Goal: Use online tool/utility: Utilize a website feature to perform a specific function

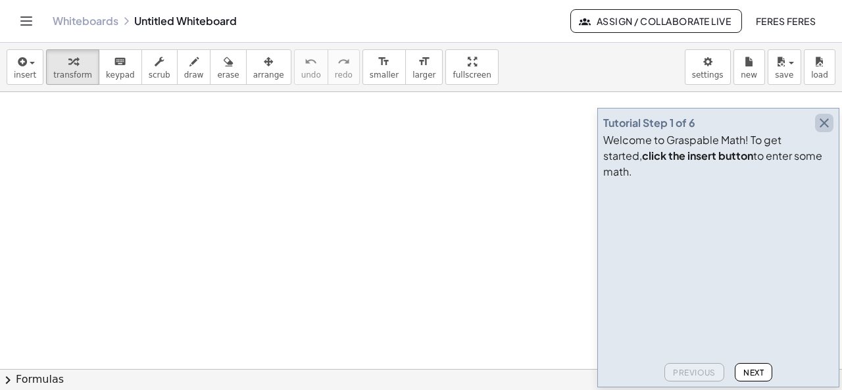
click at [823, 131] on icon "button" at bounding box center [825, 123] width 16 height 16
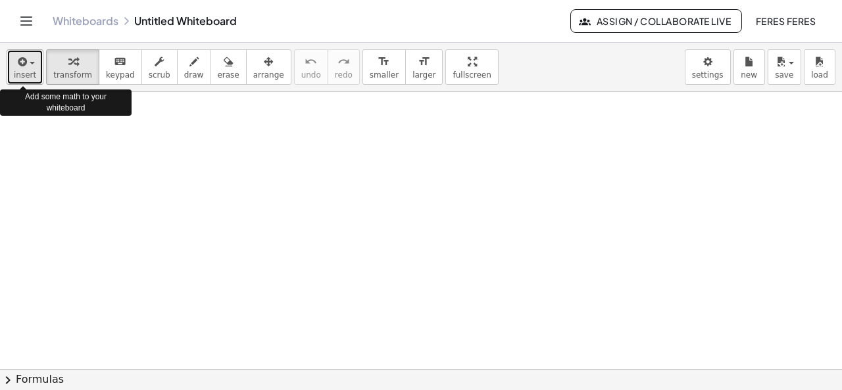
click at [24, 62] on icon "button" at bounding box center [21, 62] width 12 height 16
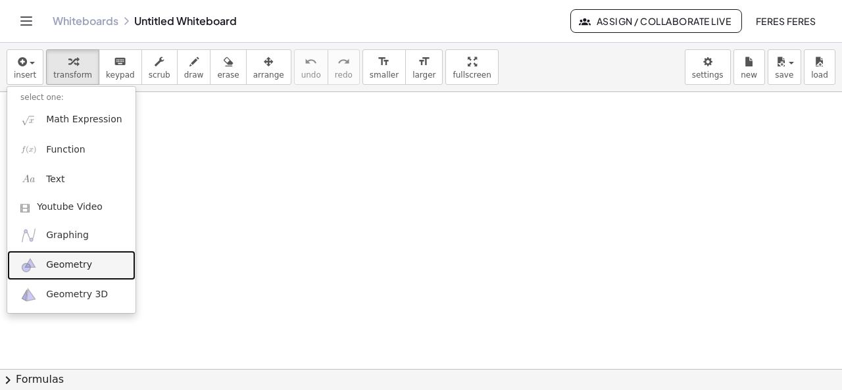
click at [42, 272] on link "Geometry" at bounding box center [71, 266] width 128 height 30
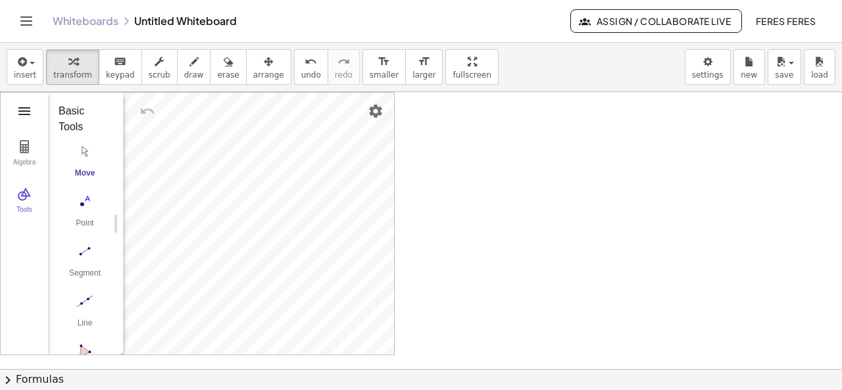
click at [25, 109] on img "Geometry" at bounding box center [24, 111] width 16 height 16
click at [83, 218] on img "Polygon. Select all vertices, then first vertex again" at bounding box center [85, 222] width 53 height 21
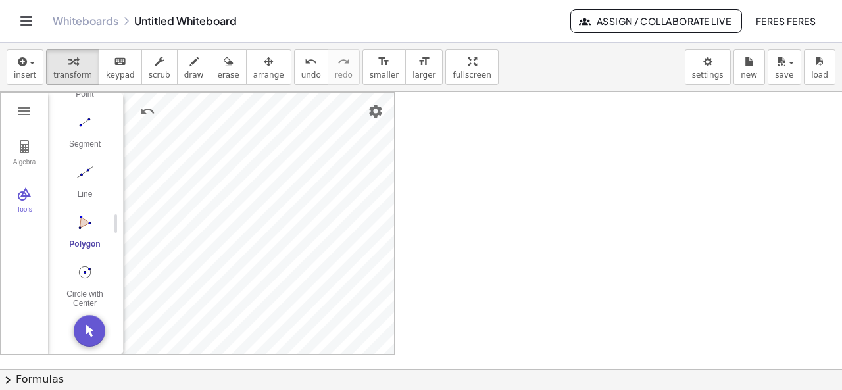
drag, startPoint x: 556, startPoint y: 172, endPoint x: 516, endPoint y: 184, distance: 41.8
click at [516, 184] on div at bounding box center [421, 369] width 842 height 555
click at [86, 193] on div "Point" at bounding box center [85, 198] width 53 height 18
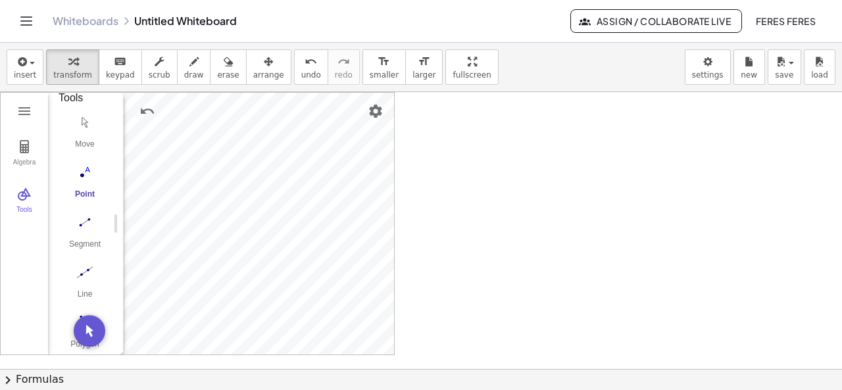
click at [82, 175] on img "Point. Select position or line, function, or curve" at bounding box center [85, 172] width 53 height 21
click at [146, 110] on img "Undo" at bounding box center [147, 111] width 16 height 16
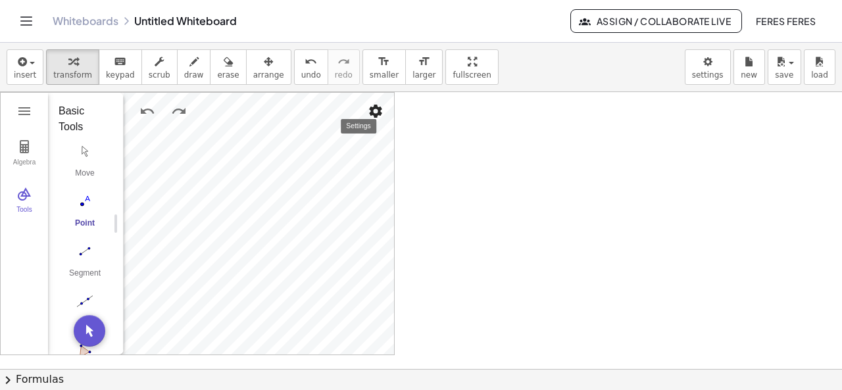
click at [376, 109] on img "Settings" at bounding box center [376, 111] width 16 height 16
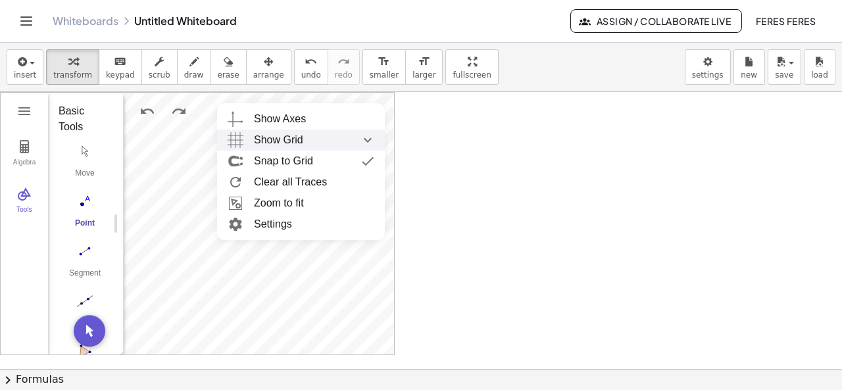
click at [271, 134] on span "Show Grid" at bounding box center [278, 140] width 49 height 21
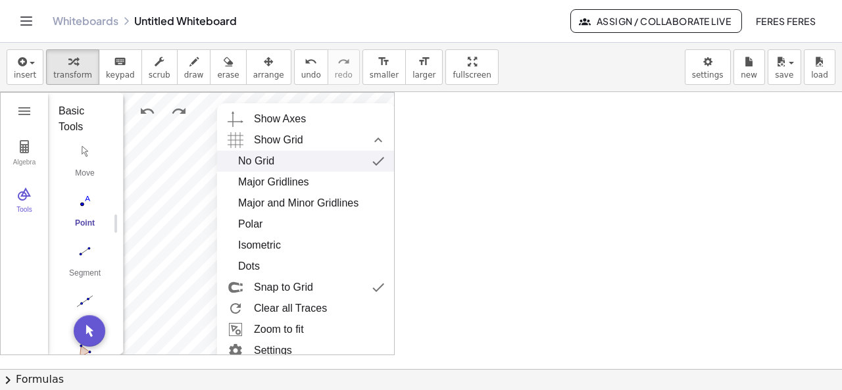
click at [250, 164] on div "No Grid" at bounding box center [256, 161] width 36 height 21
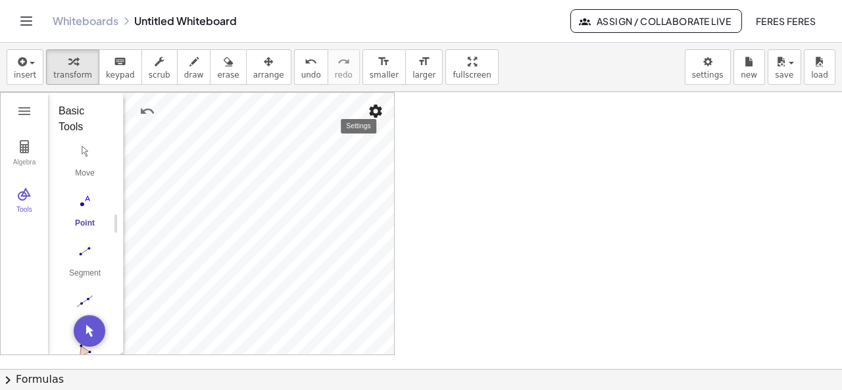
click at [380, 110] on img "Settings" at bounding box center [376, 111] width 16 height 16
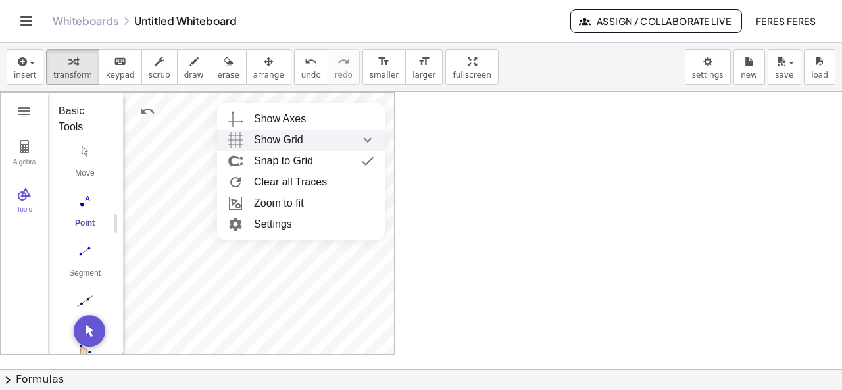
click at [236, 136] on img "Show Grid collapsed" at bounding box center [236, 140] width 24 height 21
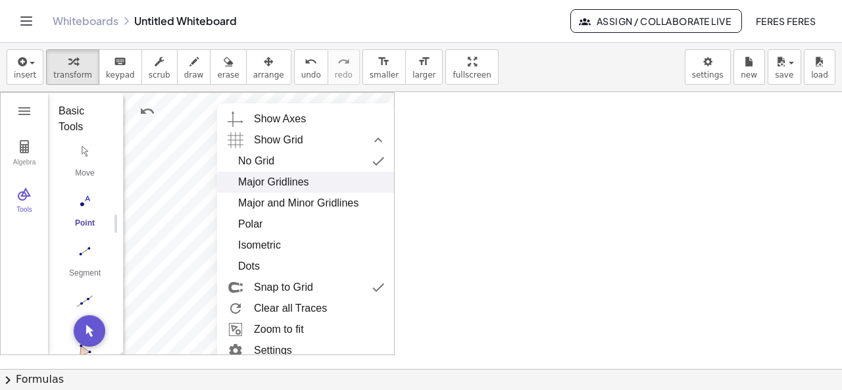
click at [249, 182] on div "Major Gridlines" at bounding box center [273, 182] width 71 height 21
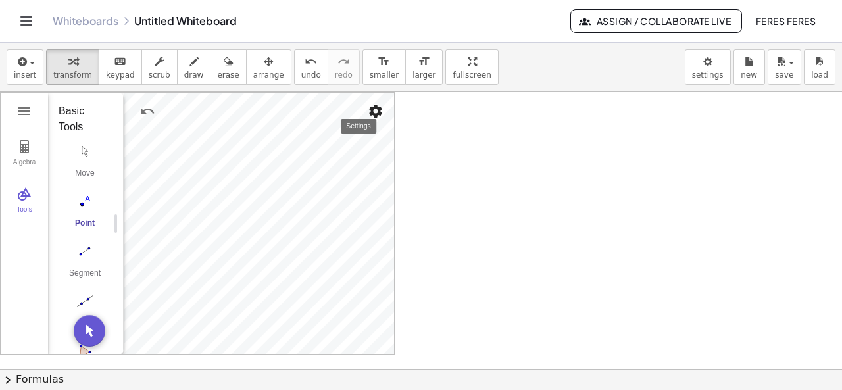
click at [376, 110] on img "Settings" at bounding box center [376, 111] width 16 height 16
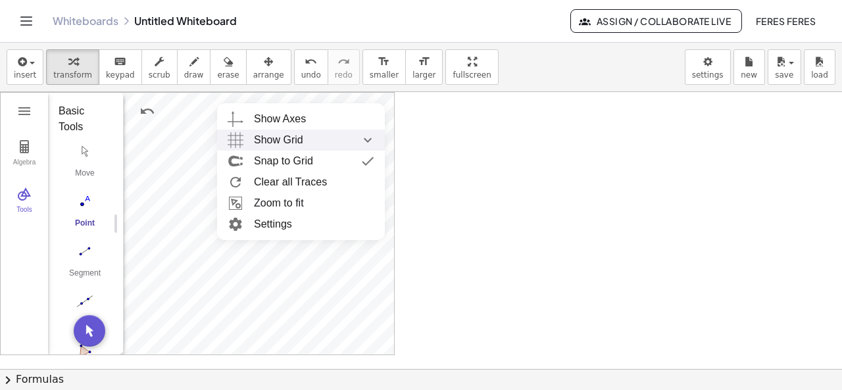
click at [231, 140] on img "Show Grid collapsed" at bounding box center [236, 140] width 24 height 21
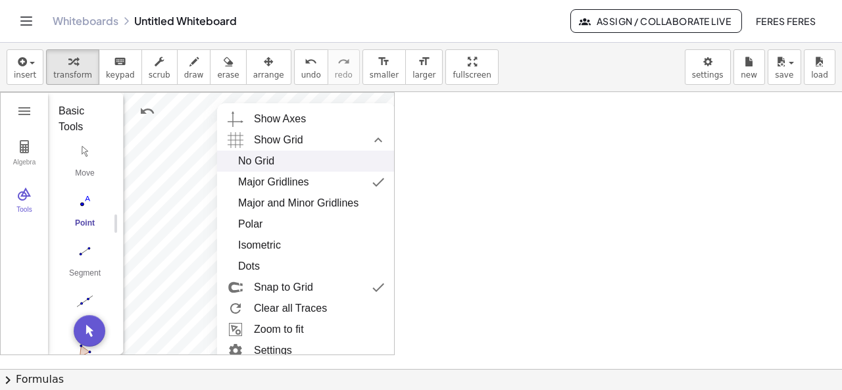
click at [242, 161] on div "No Grid" at bounding box center [256, 161] width 36 height 21
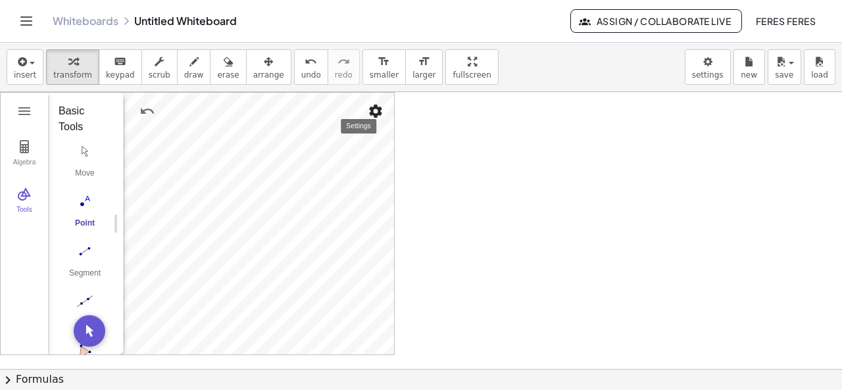
click at [378, 111] on img "Settings" at bounding box center [376, 111] width 16 height 16
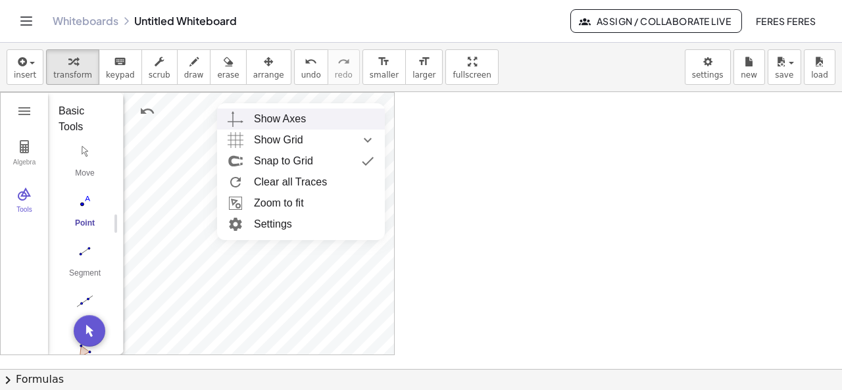
click at [278, 115] on div "Show Axes" at bounding box center [280, 119] width 52 height 21
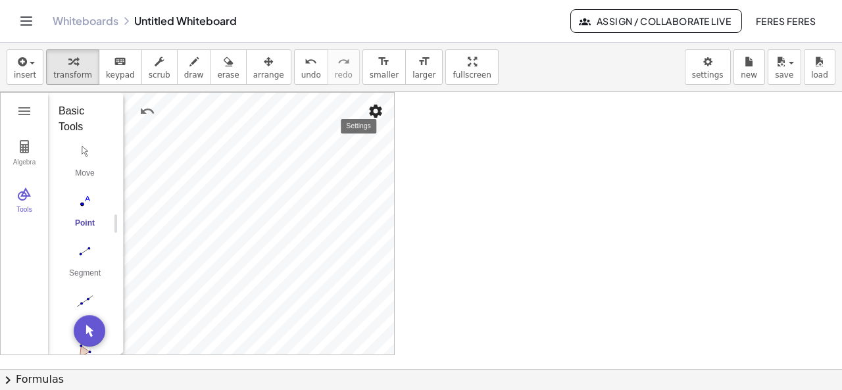
click at [374, 110] on img "Settings" at bounding box center [376, 111] width 16 height 16
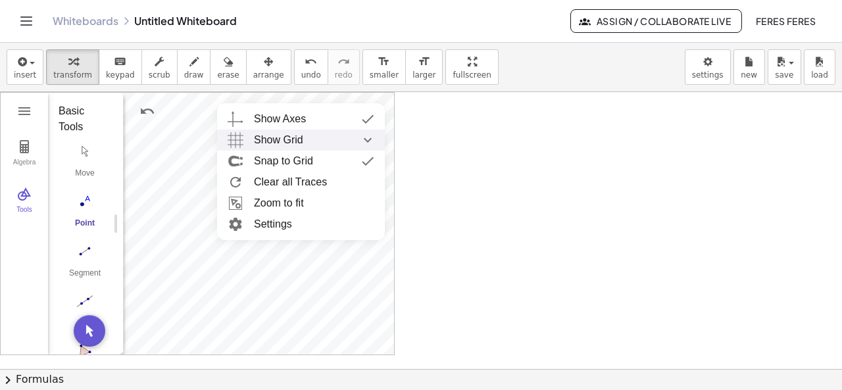
click at [261, 136] on span "Show Grid" at bounding box center [278, 140] width 49 height 21
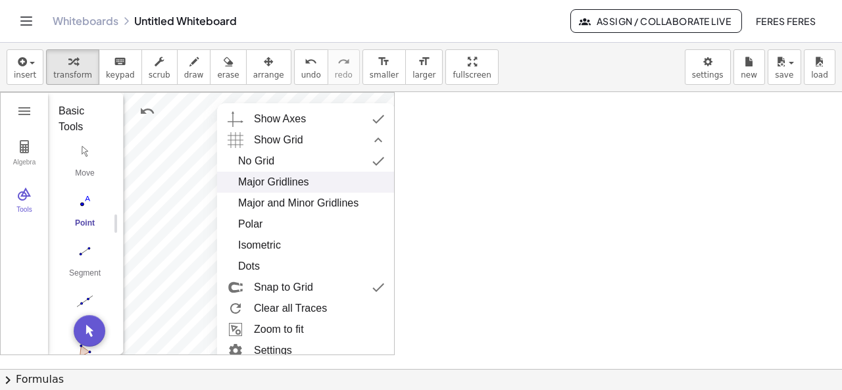
click at [258, 178] on div "Major Gridlines" at bounding box center [273, 182] width 71 height 21
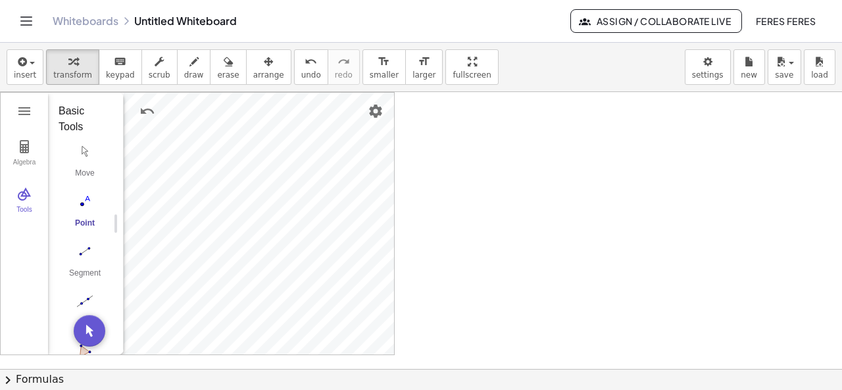
click at [82, 201] on img "Point. Select position or line, function, or curve" at bounding box center [85, 201] width 53 height 21
click at [145, 104] on img "Undo" at bounding box center [147, 111] width 16 height 16
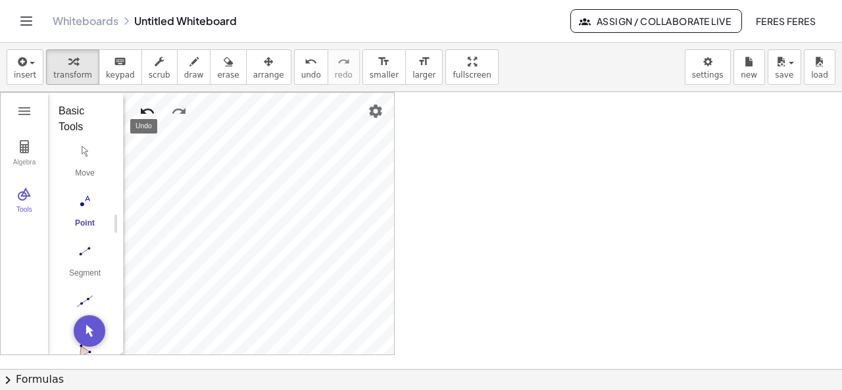
click at [145, 104] on img "Undo" at bounding box center [147, 111] width 16 height 16
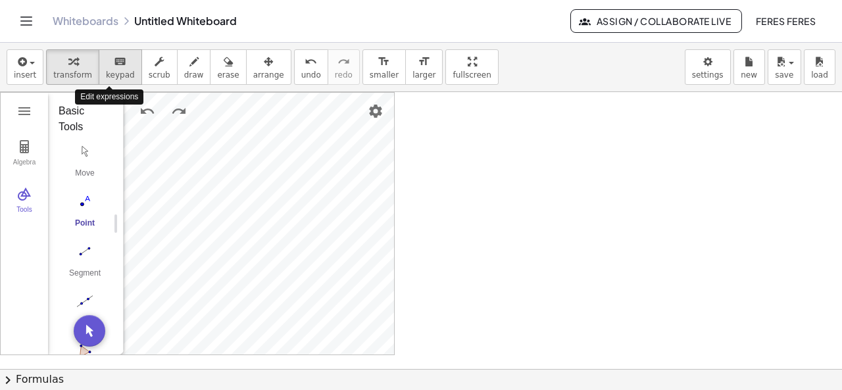
click at [108, 74] on span "keypad" at bounding box center [120, 74] width 29 height 9
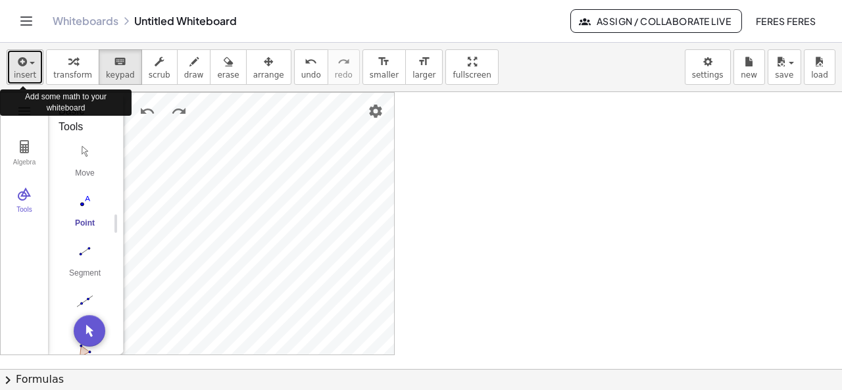
click at [27, 63] on span "button" at bounding box center [28, 63] width 3 height 9
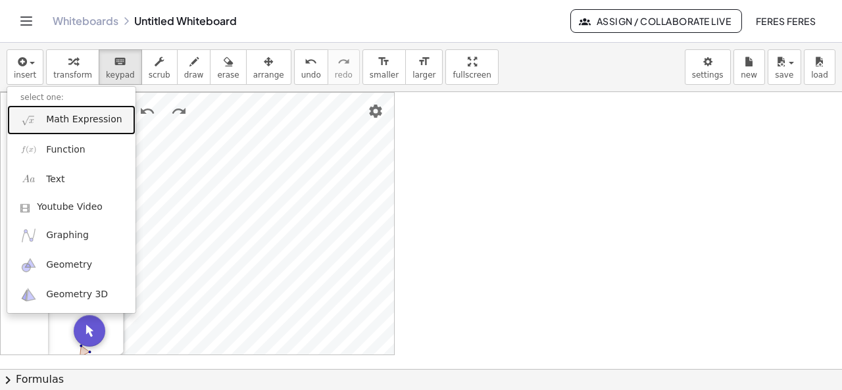
click at [97, 123] on span "Math Expression" at bounding box center [84, 119] width 76 height 13
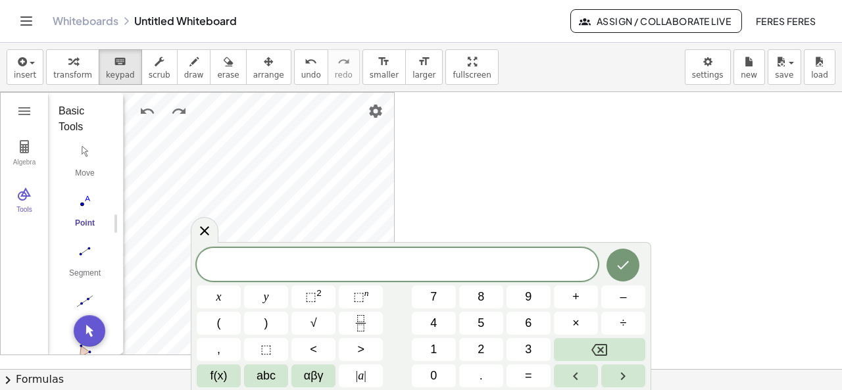
click at [246, 269] on span "​" at bounding box center [397, 266] width 401 height 18
click at [316, 324] on span "√" at bounding box center [314, 324] width 7 height 18
click at [432, 324] on span "4" at bounding box center [433, 324] width 7 height 18
click at [482, 319] on span "5" at bounding box center [481, 324] width 7 height 18
click at [618, 270] on icon "Done" at bounding box center [623, 265] width 16 height 16
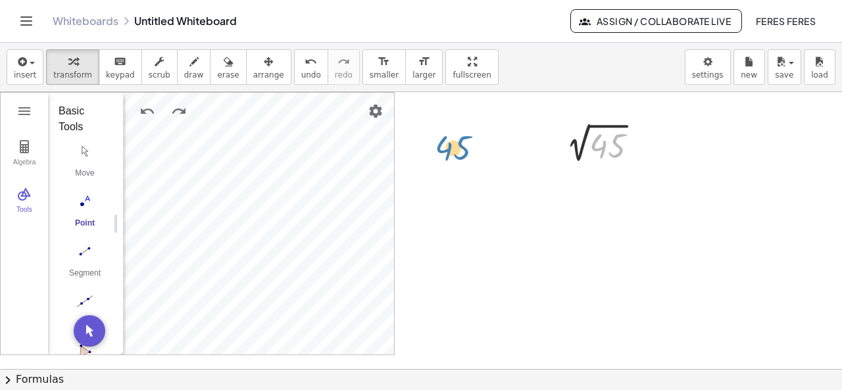
drag, startPoint x: 603, startPoint y: 139, endPoint x: 447, endPoint y: 140, distance: 155.3
click at [594, 178] on icon at bounding box center [596, 179] width 11 height 11
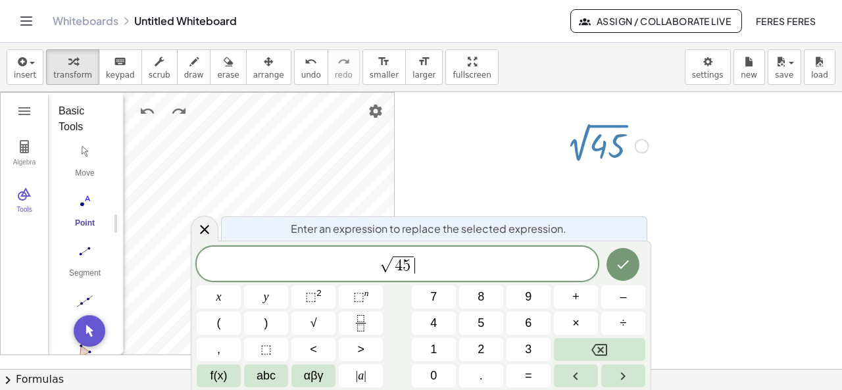
click at [441, 266] on span "√ 4 5 ​" at bounding box center [397, 265] width 401 height 20
click at [530, 375] on span "=" at bounding box center [528, 376] width 7 height 18
click at [643, 149] on div at bounding box center [642, 146] width 14 height 14
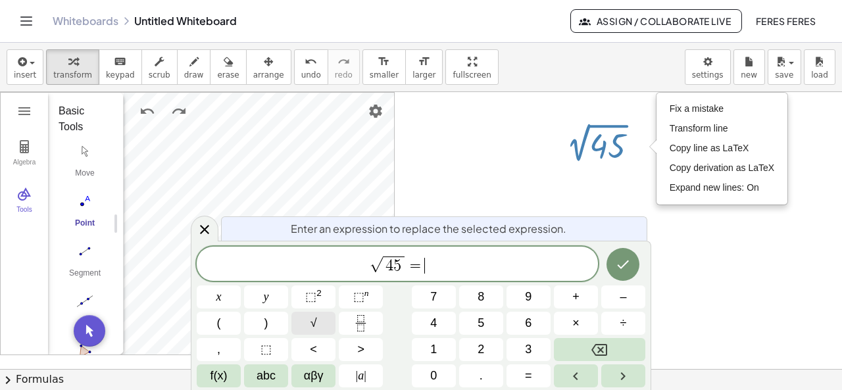
click at [313, 324] on span "√" at bounding box center [314, 324] width 7 height 18
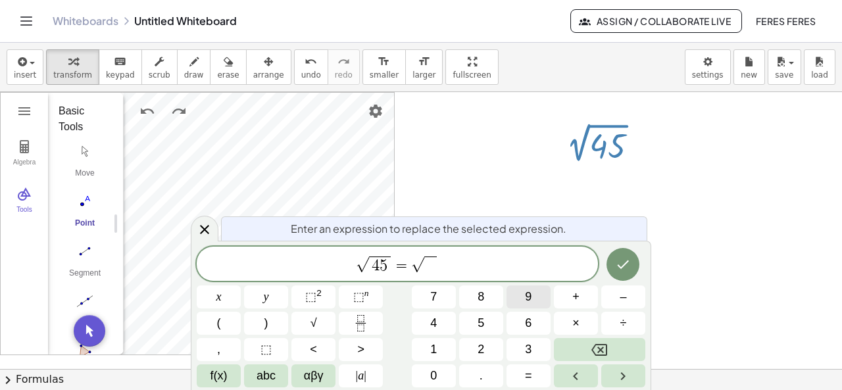
click at [533, 295] on button "9" at bounding box center [529, 297] width 44 height 23
click at [581, 323] on button "×" at bounding box center [576, 323] width 44 height 23
click at [487, 320] on button "5" at bounding box center [481, 323] width 44 height 23
click at [621, 272] on icon "Done" at bounding box center [623, 265] width 16 height 16
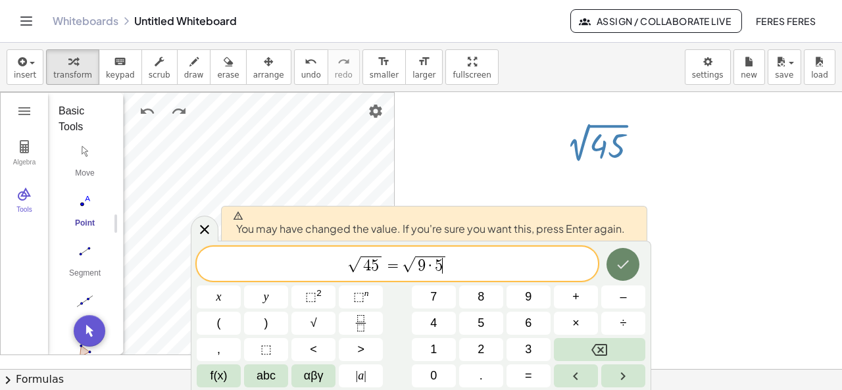
click at [621, 272] on icon "Done" at bounding box center [623, 265] width 16 height 16
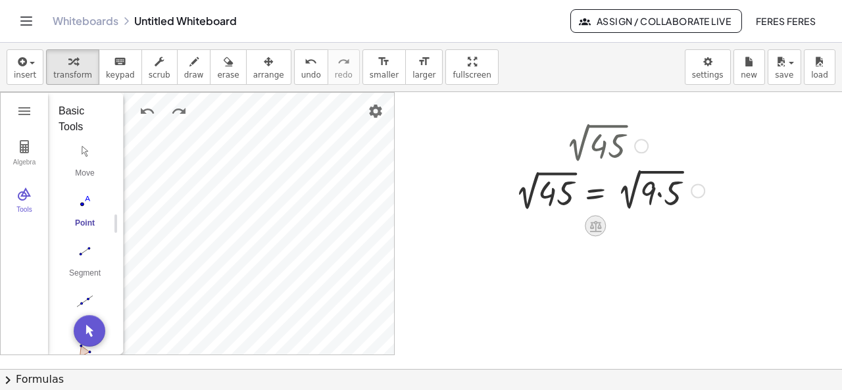
click at [601, 222] on icon at bounding box center [596, 226] width 14 height 14
click at [647, 191] on div at bounding box center [610, 189] width 203 height 49
drag, startPoint x: 649, startPoint y: 190, endPoint x: 647, endPoint y: 206, distance: 15.8
click at [650, 214] on div "2 √ 45 · 9 2 √ 45 = 2 √ ( · 9 · 5 ) Fix a mistake Transform line Copy line as L…" at bounding box center [604, 169] width 219 height 98
drag, startPoint x: 645, startPoint y: 188, endPoint x: 609, endPoint y: 195, distance: 36.3
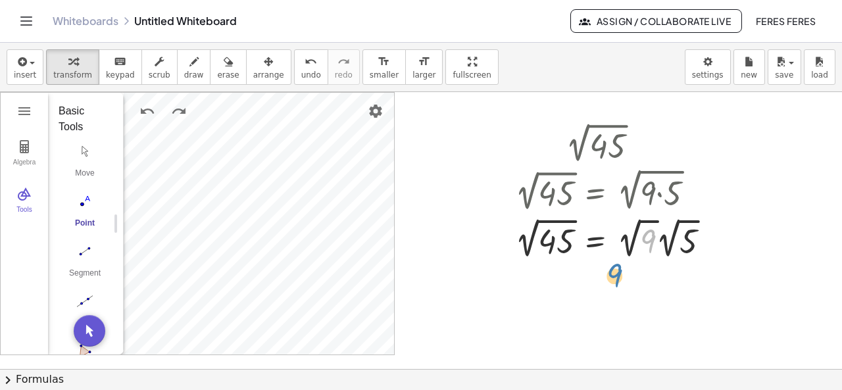
drag, startPoint x: 648, startPoint y: 235, endPoint x: 615, endPoint y: 270, distance: 48.4
drag, startPoint x: 644, startPoint y: 226, endPoint x: 599, endPoint y: 270, distance: 62.8
click at [595, 274] on icon at bounding box center [596, 273] width 12 height 11
click at [599, 270] on span "×" at bounding box center [596, 274] width 8 height 19
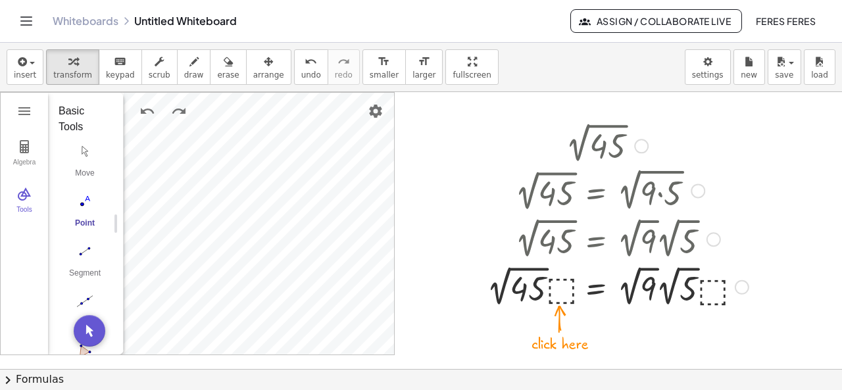
click at [566, 290] on div at bounding box center [617, 286] width 275 height 48
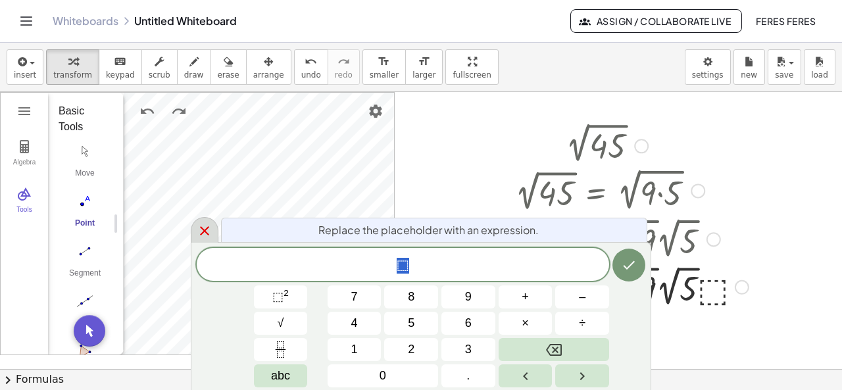
click at [201, 234] on icon at bounding box center [205, 231] width 16 height 16
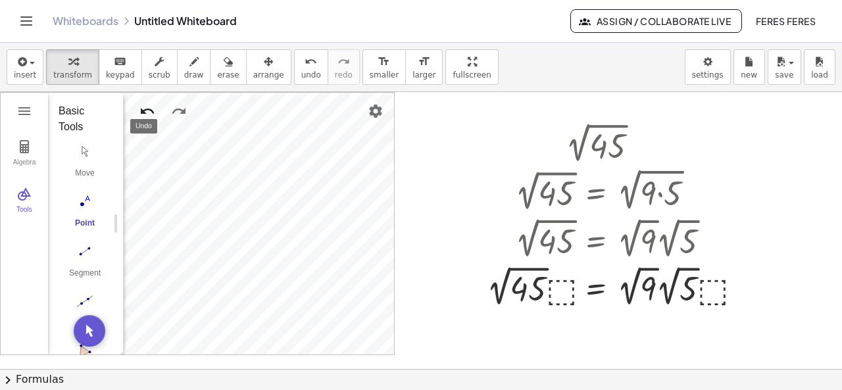
click at [152, 109] on img "Undo" at bounding box center [147, 111] width 16 height 16
drag, startPoint x: 432, startPoint y: 59, endPoint x: 432, endPoint y: 117, distance: 57.9
click at [432, 116] on div "insert select one: Math Expression Function Text Youtube Video Graphing Geometr…" at bounding box center [421, 216] width 842 height 347
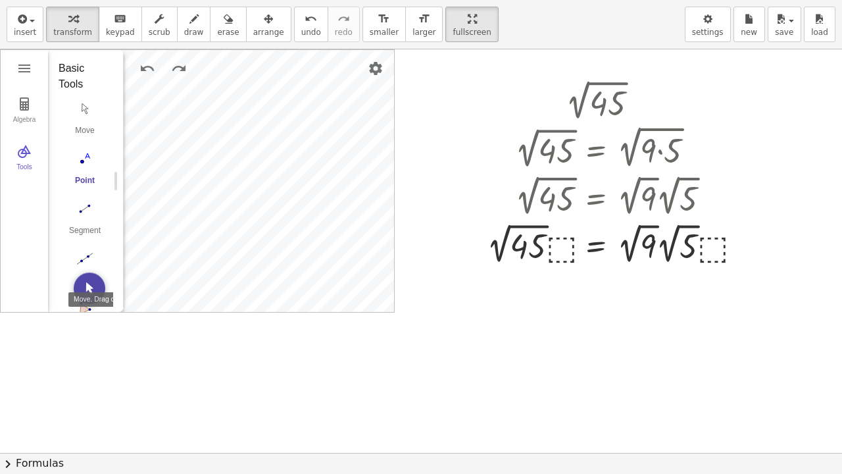
click at [89, 289] on img "Move. Drag or select object" at bounding box center [90, 288] width 32 height 32
click at [22, 147] on img "Geometry" at bounding box center [24, 151] width 16 height 16
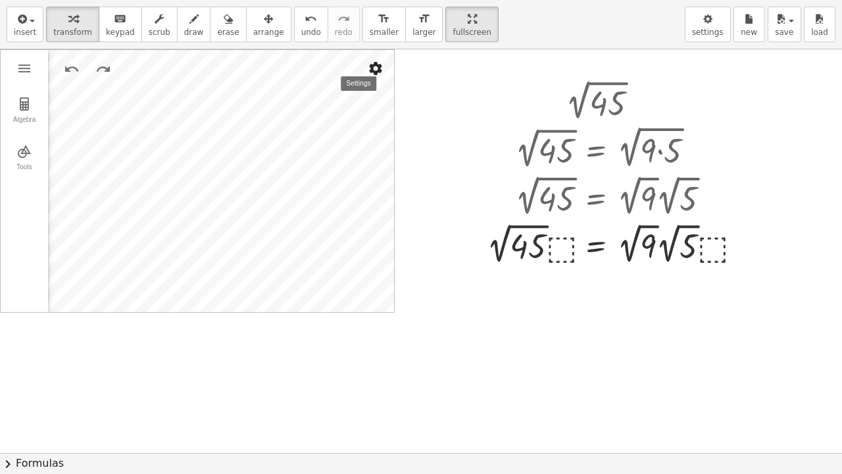
click at [382, 67] on img "Settings" at bounding box center [376, 69] width 16 height 16
click at [30, 65] on img "Geometry" at bounding box center [24, 69] width 16 height 16
click at [411, 71] on div at bounding box center [421, 452] width 842 height 807
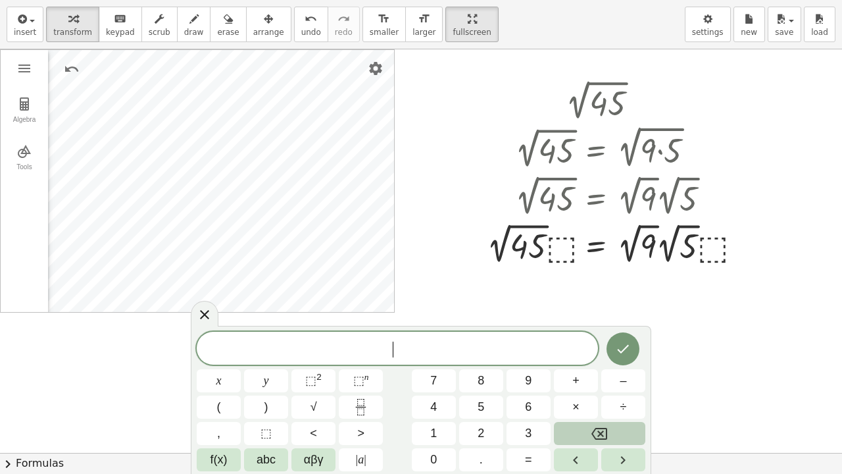
click at [600, 390] on icon "Backspace" at bounding box center [600, 434] width 16 height 16
click at [714, 245] on div at bounding box center [617, 244] width 275 height 48
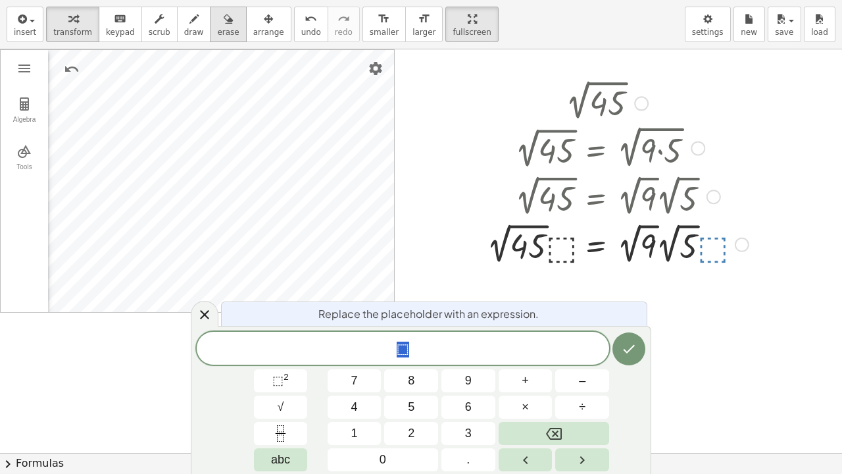
click at [224, 24] on icon "button" at bounding box center [228, 19] width 9 height 16
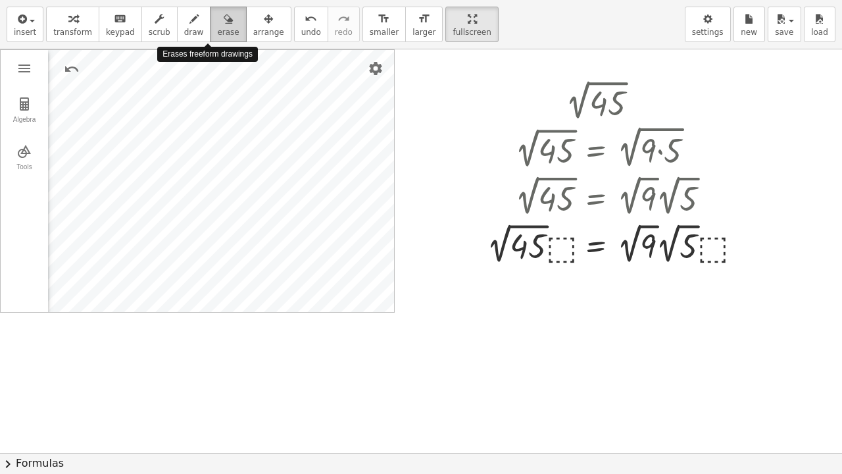
click at [224, 24] on icon "button" at bounding box center [228, 19] width 9 height 16
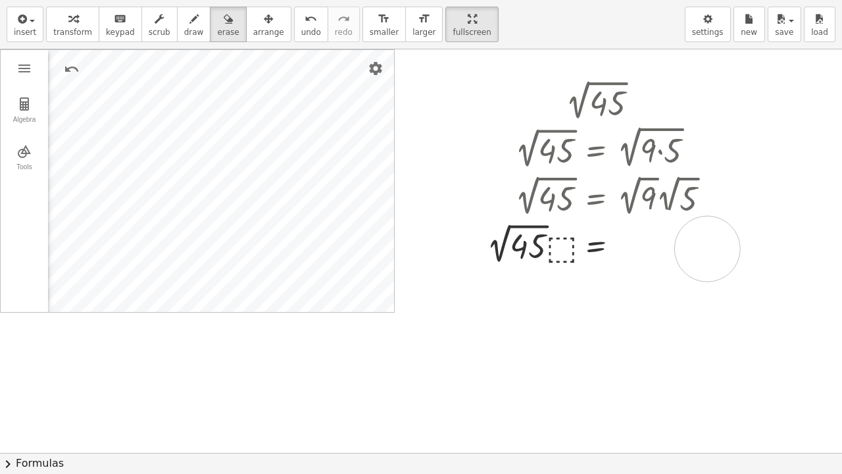
drag, startPoint x: 649, startPoint y: 241, endPoint x: 716, endPoint y: 249, distance: 66.9
click at [716, 249] on div at bounding box center [421, 452] width 842 height 807
click at [718, 249] on div at bounding box center [421, 452] width 842 height 807
drag, startPoint x: 707, startPoint y: 249, endPoint x: 480, endPoint y: 247, distance: 227.7
click at [480, 247] on div at bounding box center [421, 452] width 842 height 807
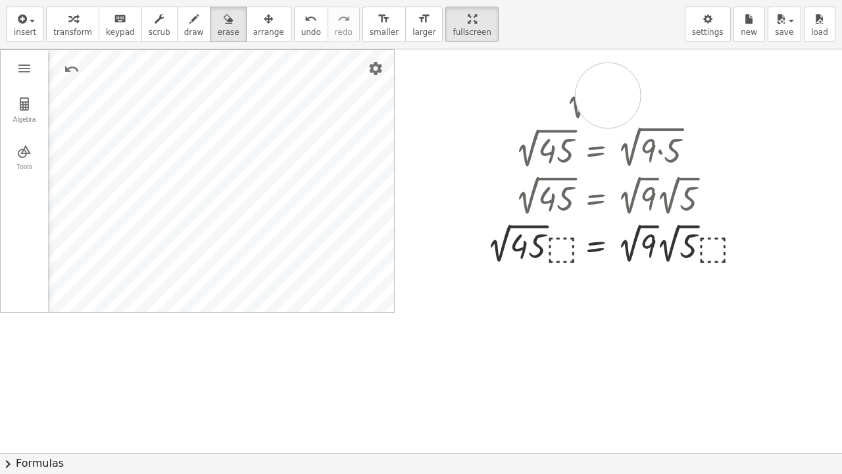
click at [608, 95] on div at bounding box center [421, 452] width 842 height 807
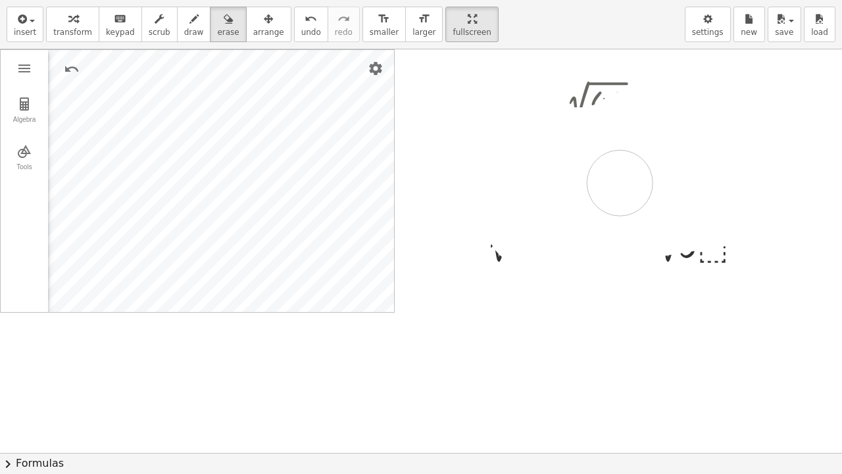
drag, startPoint x: 570, startPoint y: 147, endPoint x: 613, endPoint y: 182, distance: 55.7
click at [613, 182] on div at bounding box center [421, 452] width 842 height 807
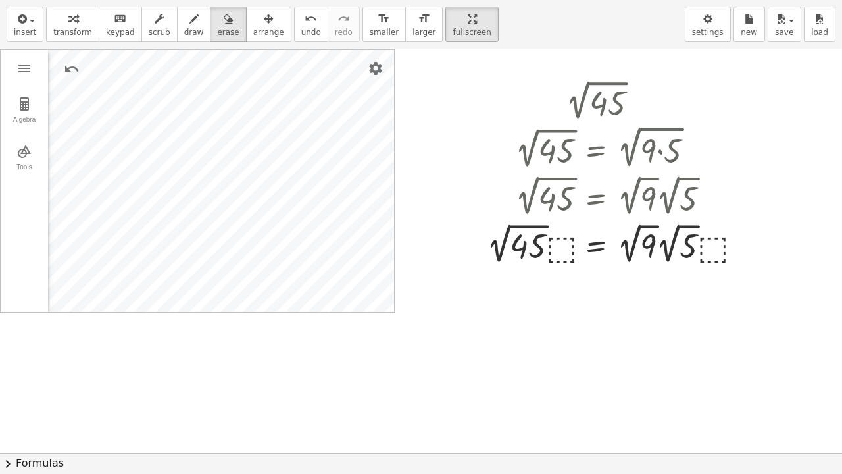
click at [613, 182] on div at bounding box center [421, 452] width 842 height 807
click at [613, 174] on div at bounding box center [421, 452] width 842 height 807
drag, startPoint x: 613, startPoint y: 174, endPoint x: 603, endPoint y: 193, distance: 22.4
click at [609, 184] on div at bounding box center [421, 452] width 842 height 807
click at [445, 268] on div at bounding box center [421, 452] width 842 height 807
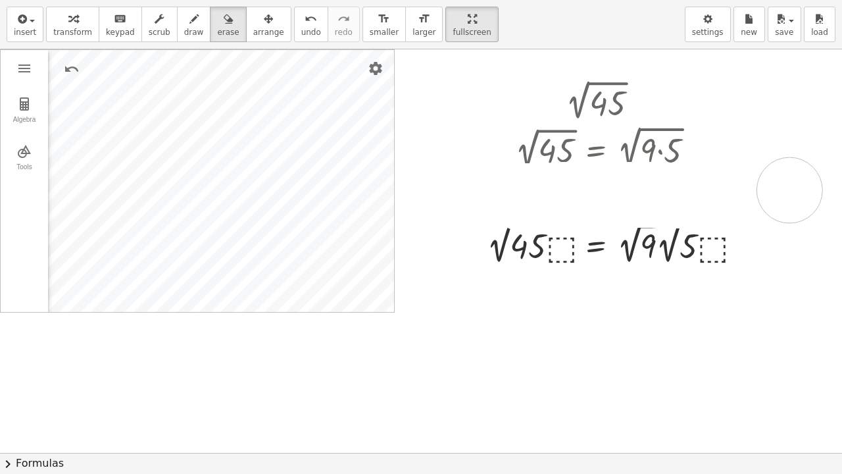
drag, startPoint x: 522, startPoint y: 197, endPoint x: 790, endPoint y: 189, distance: 267.9
click at [790, 189] on div at bounding box center [421, 452] width 842 height 807
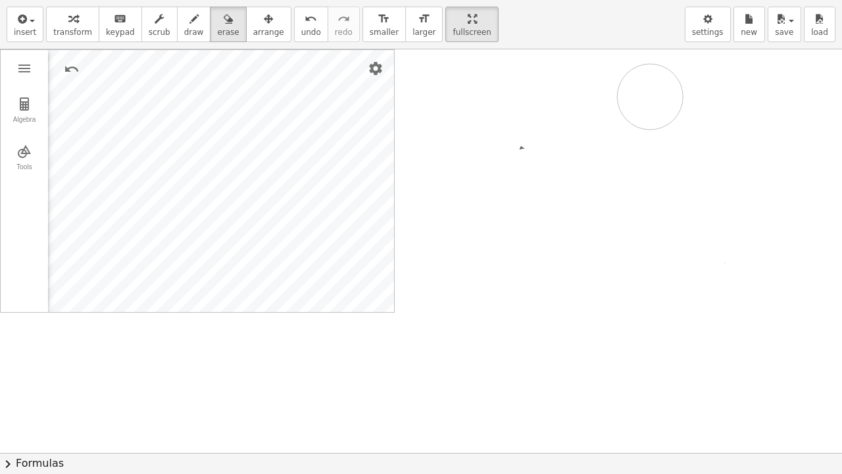
drag, startPoint x: 780, startPoint y: 186, endPoint x: 650, endPoint y: 96, distance: 157.9
click at [650, 96] on div at bounding box center [421, 452] width 842 height 807
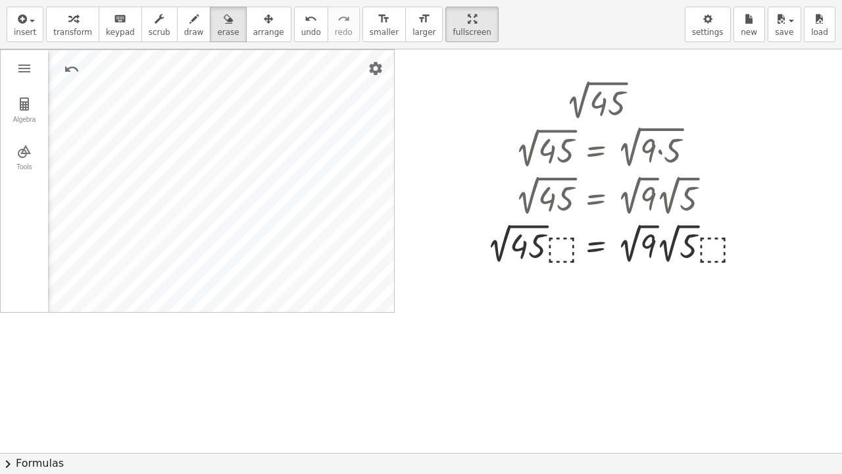
drag, startPoint x: 650, startPoint y: 96, endPoint x: 720, endPoint y: 159, distance: 94.1
click at [720, 159] on div at bounding box center [421, 452] width 842 height 807
click at [700, 28] on span "settings" at bounding box center [708, 32] width 32 height 9
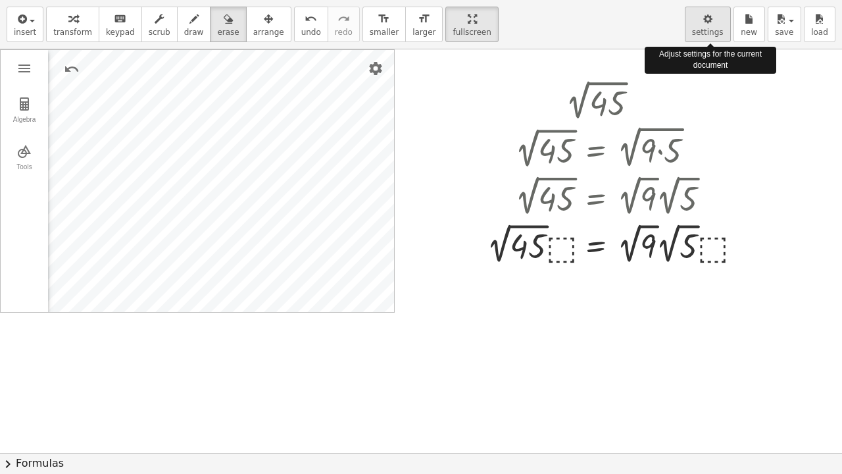
click at [700, 28] on span "settings" at bounding box center [708, 32] width 32 height 9
drag, startPoint x: 700, startPoint y: 28, endPoint x: 180, endPoint y: 93, distance: 524.5
click at [180, 93] on div at bounding box center [421, 452] width 842 height 807
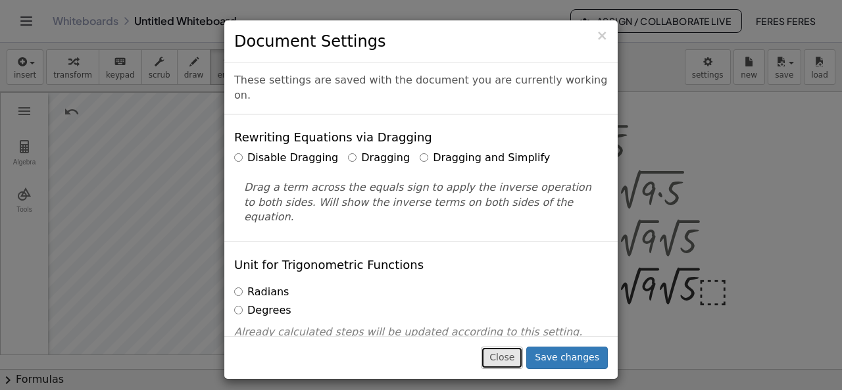
click at [517, 359] on button "Close" at bounding box center [502, 358] width 42 height 22
